Goal: Task Accomplishment & Management: Use online tool/utility

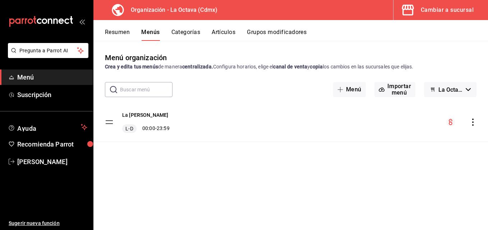
click at [443, 7] on div "Cambiar a sucursal" at bounding box center [446, 10] width 53 height 10
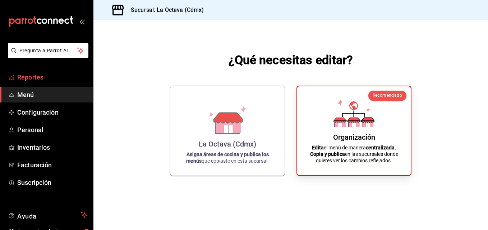
click at [34, 79] on span "Reportes" at bounding box center [52, 78] width 70 height 10
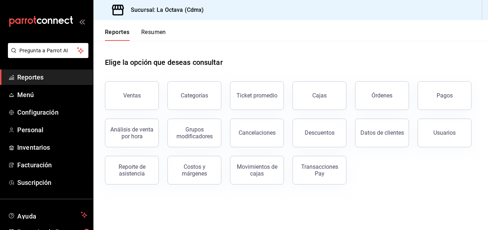
click at [104, 171] on div "Reporte de asistencia" at bounding box center [127, 166] width 62 height 37
click at [116, 176] on div "Reporte de asistencia" at bounding box center [131, 171] width 45 height 14
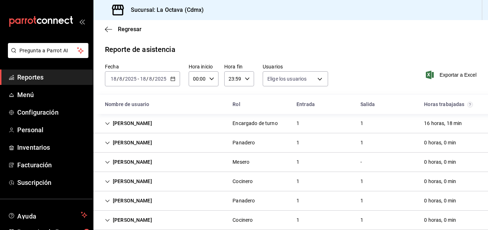
type input "d3beb51c-59fc-440b-8533-f1c5ed81aa50,fb91d009-b2a8-4f5b-84c0-ef3e4008f85d,ac84b…"
click at [172, 79] on \(Stroke\) "button" at bounding box center [173, 78] width 4 height 0
click at [173, 83] on div "[DATE] [DATE] - [DATE] [DATE]" at bounding box center [142, 78] width 75 height 15
click at [170, 78] on icon "button" at bounding box center [172, 78] width 5 height 5
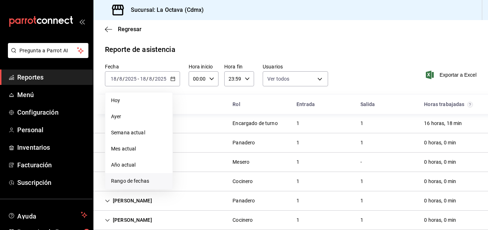
click at [131, 183] on span "Rango de fechas" at bounding box center [139, 182] width 56 height 8
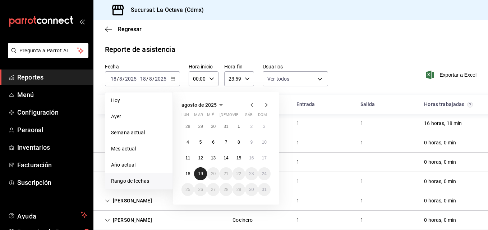
click at [203, 173] on button "19" at bounding box center [200, 174] width 13 height 13
click at [203, 172] on button "19" at bounding box center [200, 174] width 13 height 13
click at [203, 172] on div "[PERSON_NAME] Mesero 1 - 0 horas, 0 min" at bounding box center [290, 162] width 394 height 19
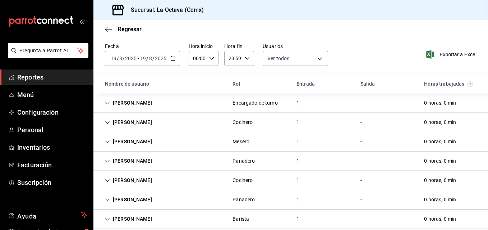
scroll to position [31, 0]
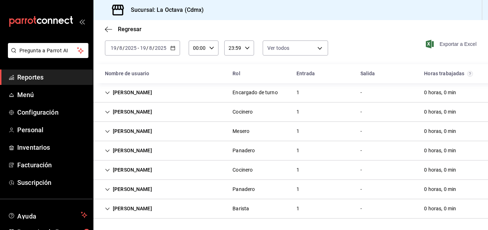
click at [466, 45] on span "Exportar a Excel" at bounding box center [451, 44] width 49 height 9
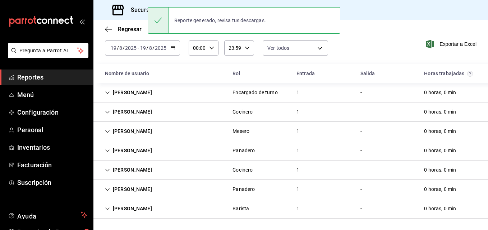
click at [459, 22] on div "Regresar" at bounding box center [290, 29] width 394 height 18
